Goal: Task Accomplishment & Management: Use online tool/utility

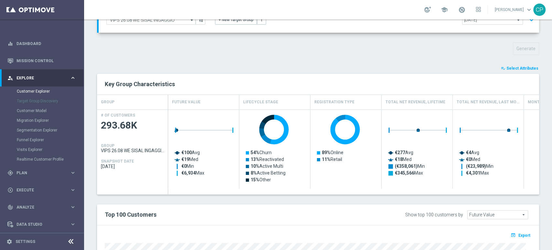
scroll to position [62, 0]
click at [507, 67] on span "Select Attributes" at bounding box center [523, 68] width 32 height 5
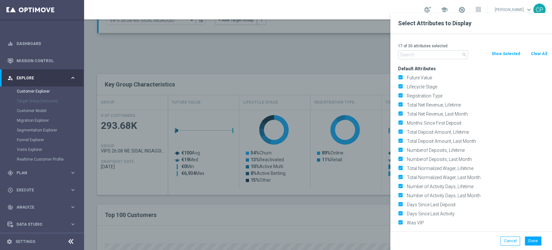
click at [538, 56] on button "Clear All" at bounding box center [538, 53] width 17 height 7
checkbox input "false"
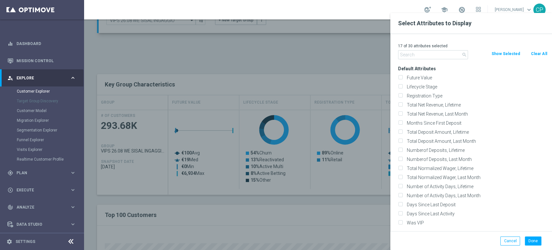
checkbox input "false"
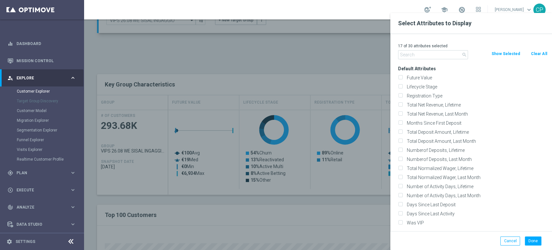
checkbox input "false"
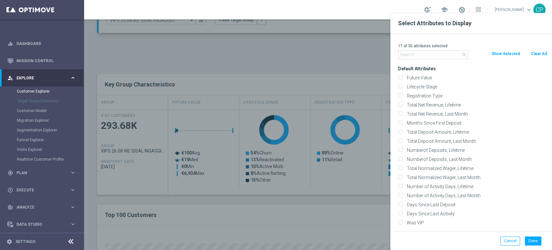
checkbox input "false"
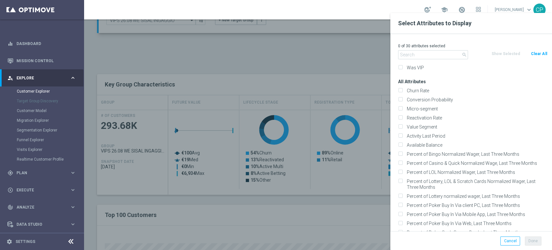
scroll to position [156, 0]
click at [427, 57] on input "text" at bounding box center [433, 54] width 70 height 9
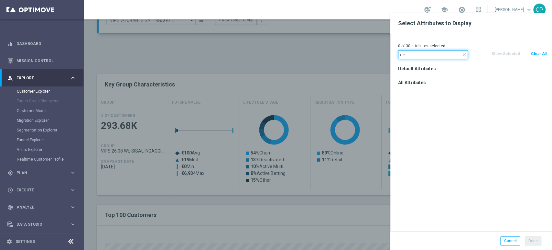
type input "d"
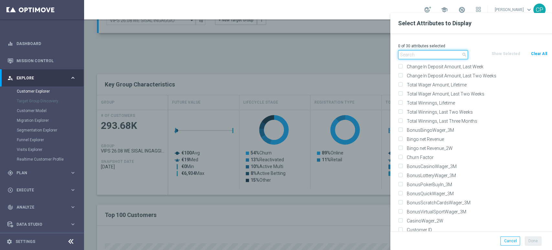
scroll to position [944, 0]
click at [360, 199] on div at bounding box center [360, 138] width 552 height 250
click at [237, 64] on div at bounding box center [360, 138] width 552 height 250
click at [542, 55] on button "Clear All" at bounding box center [538, 53] width 17 height 7
click at [295, 64] on div at bounding box center [360, 138] width 552 height 250
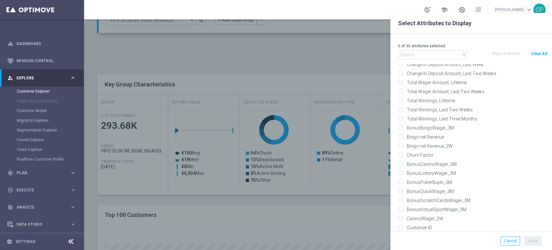
click at [541, 55] on button "Clear All" at bounding box center [538, 53] width 17 height 7
click at [363, 48] on div at bounding box center [360, 138] width 552 height 250
click at [510, 242] on button "Cancel" at bounding box center [510, 240] width 20 height 9
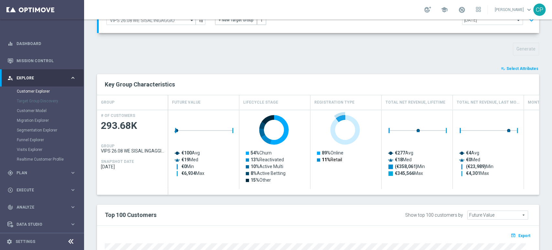
scroll to position [0, 0]
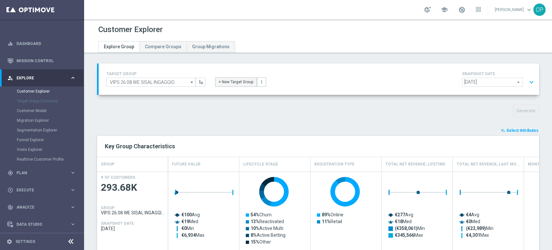
click at [227, 82] on button "+ New Target Group" at bounding box center [236, 81] width 42 height 9
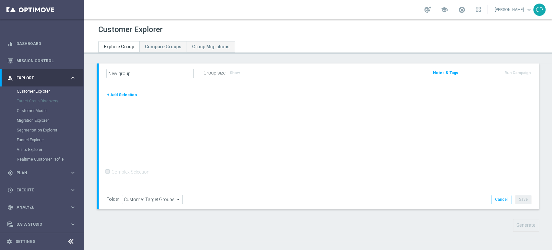
click at [142, 75] on input "New group" at bounding box center [149, 73] width 87 height 9
type input "New groupfjkehnrkj"
click at [128, 93] on button "+ Add Selection" at bounding box center [121, 94] width 31 height 7
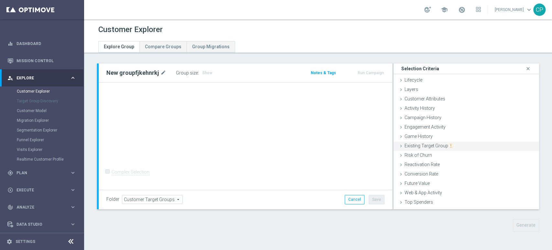
click at [414, 143] on span "Existing Target Group" at bounding box center [429, 145] width 49 height 5
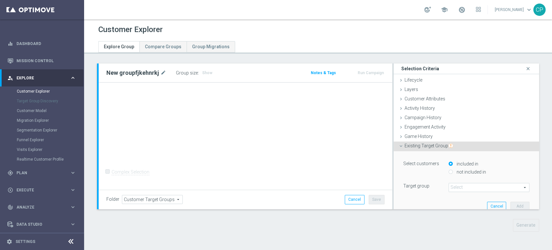
click at [459, 188] on span at bounding box center [489, 187] width 80 height 8
click at [459, 188] on input "search" at bounding box center [489, 187] width 81 height 9
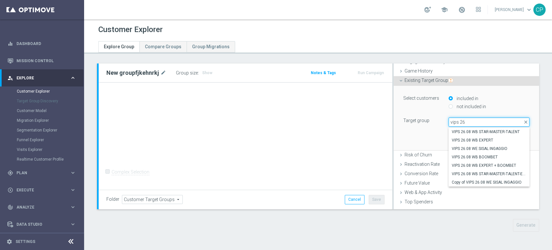
scroll to position [69, 0]
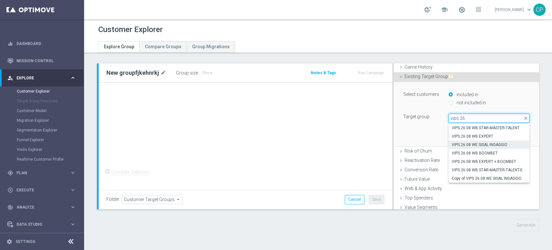
type input "vips 26"
click at [484, 143] on span "VIPS 26.08 WE SISAL INGAGGIO" at bounding box center [489, 144] width 74 height 5
type input "VIPS 26.08 WE SISAL INGAGGIO"
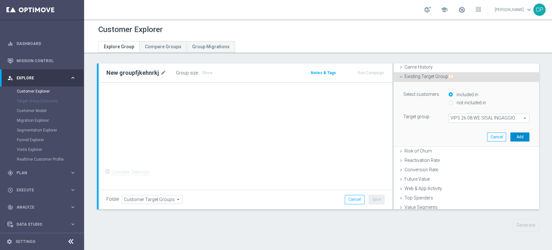
click at [510, 140] on button "Add" at bounding box center [519, 136] width 19 height 9
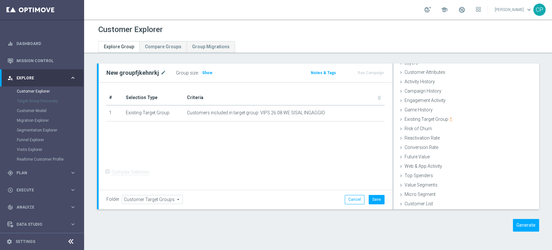
scroll to position [26, 0]
click at [427, 98] on span "Engagement Activity" at bounding box center [425, 100] width 41 height 5
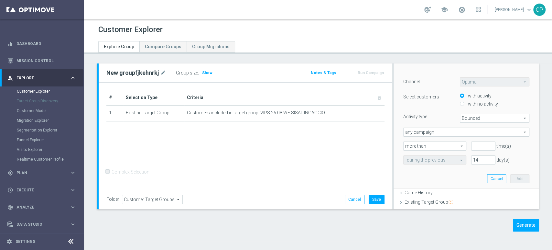
scroll to position [70, 0]
click at [502, 116] on span "Bounced" at bounding box center [494, 117] width 69 height 8
click at [469, 125] on span "Bounced" at bounding box center [494, 126] width 62 height 5
click at [487, 178] on button "Cancel" at bounding box center [496, 177] width 19 height 9
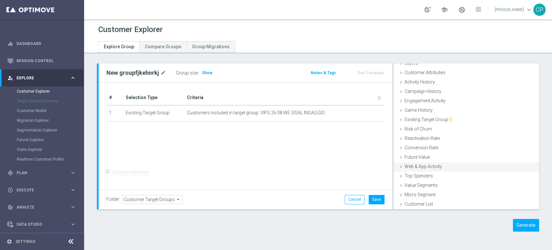
scroll to position [0, 0]
